Goal: Task Accomplishment & Management: Use online tool/utility

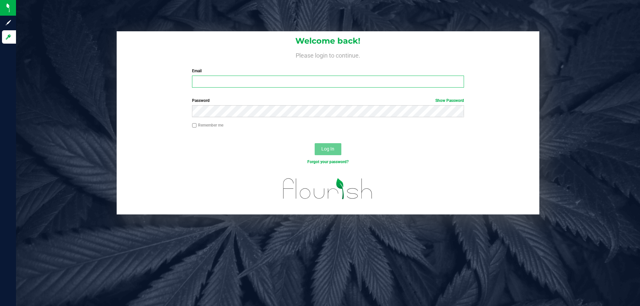
click at [268, 79] on input "Email" at bounding box center [328, 82] width 272 height 12
type input "[EMAIL_ADDRESS][DOMAIN_NAME]"
click at [315, 143] on button "Log In" at bounding box center [328, 149] width 27 height 12
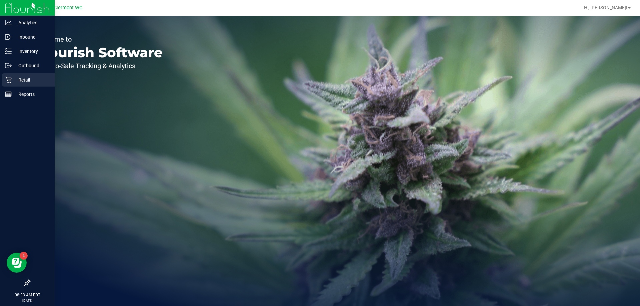
click at [29, 79] on p "Retail" at bounding box center [32, 80] width 40 height 8
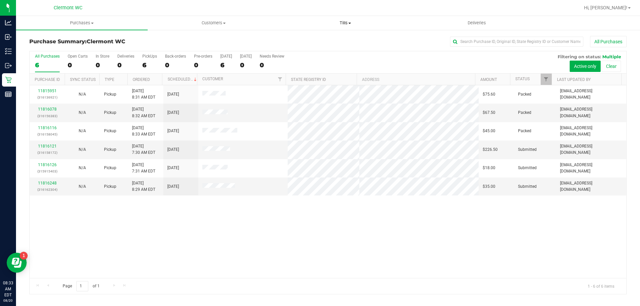
click at [343, 24] on span "Tills" at bounding box center [345, 23] width 131 height 6
click at [340, 40] on li "Manage tills" at bounding box center [345, 40] width 132 height 8
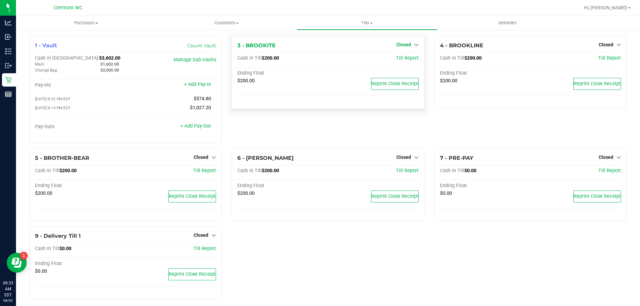
click at [401, 44] on span "Closed" at bounding box center [403, 44] width 15 height 5
click at [403, 58] on link "Open Till" at bounding box center [404, 58] width 18 height 5
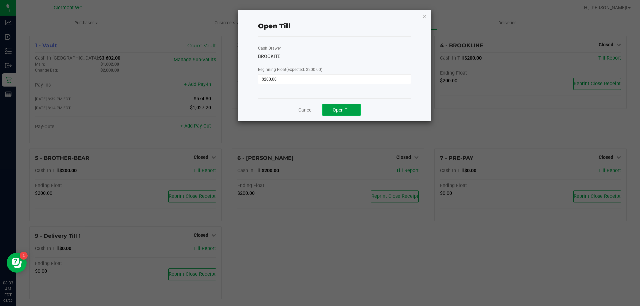
click at [348, 106] on button "Open Till" at bounding box center [341, 110] width 38 height 12
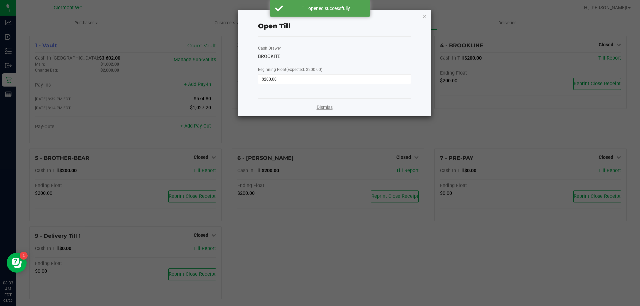
click at [327, 107] on link "Dismiss" at bounding box center [325, 107] width 16 height 7
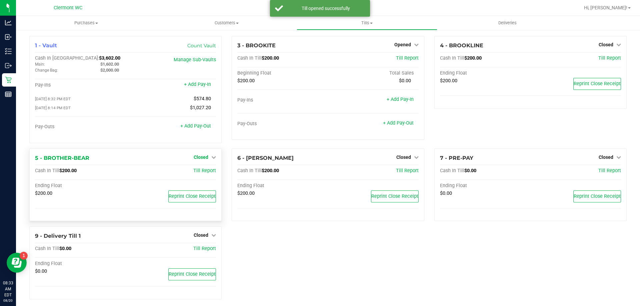
click at [198, 160] on span "Closed" at bounding box center [201, 157] width 15 height 5
click at [201, 172] on link "Open Till" at bounding box center [201, 170] width 18 height 5
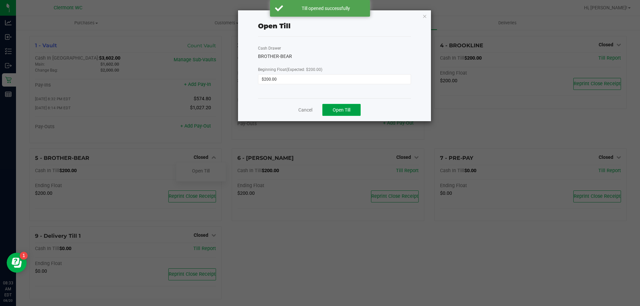
click at [337, 108] on span "Open Till" at bounding box center [342, 109] width 18 height 5
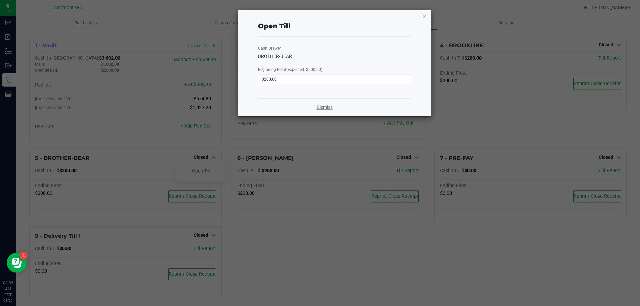
click at [320, 107] on link "Dismiss" at bounding box center [325, 107] width 16 height 7
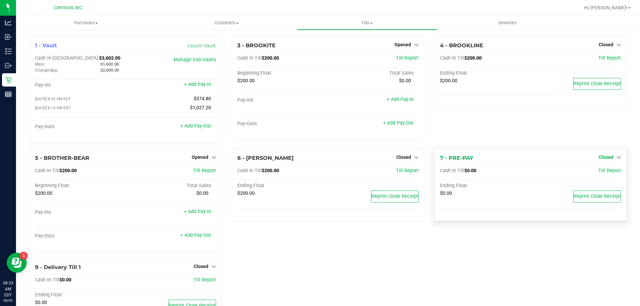
click at [600, 159] on span "Closed" at bounding box center [606, 157] width 15 height 5
click at [597, 173] on link "Open Till" at bounding box center [606, 170] width 18 height 5
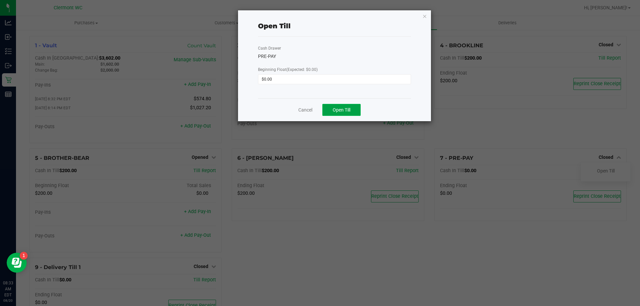
click at [342, 109] on span "Open Till" at bounding box center [342, 109] width 18 height 5
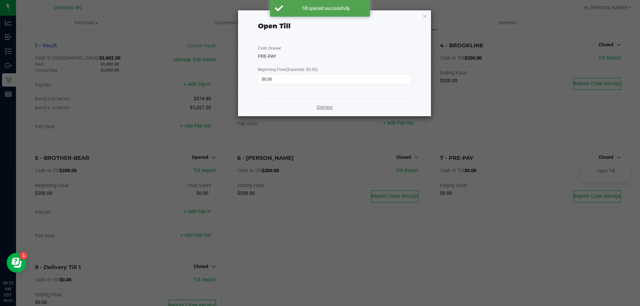
click at [322, 108] on link "Dismiss" at bounding box center [325, 107] width 16 height 7
